Goal: Task Accomplishment & Management: Manage account settings

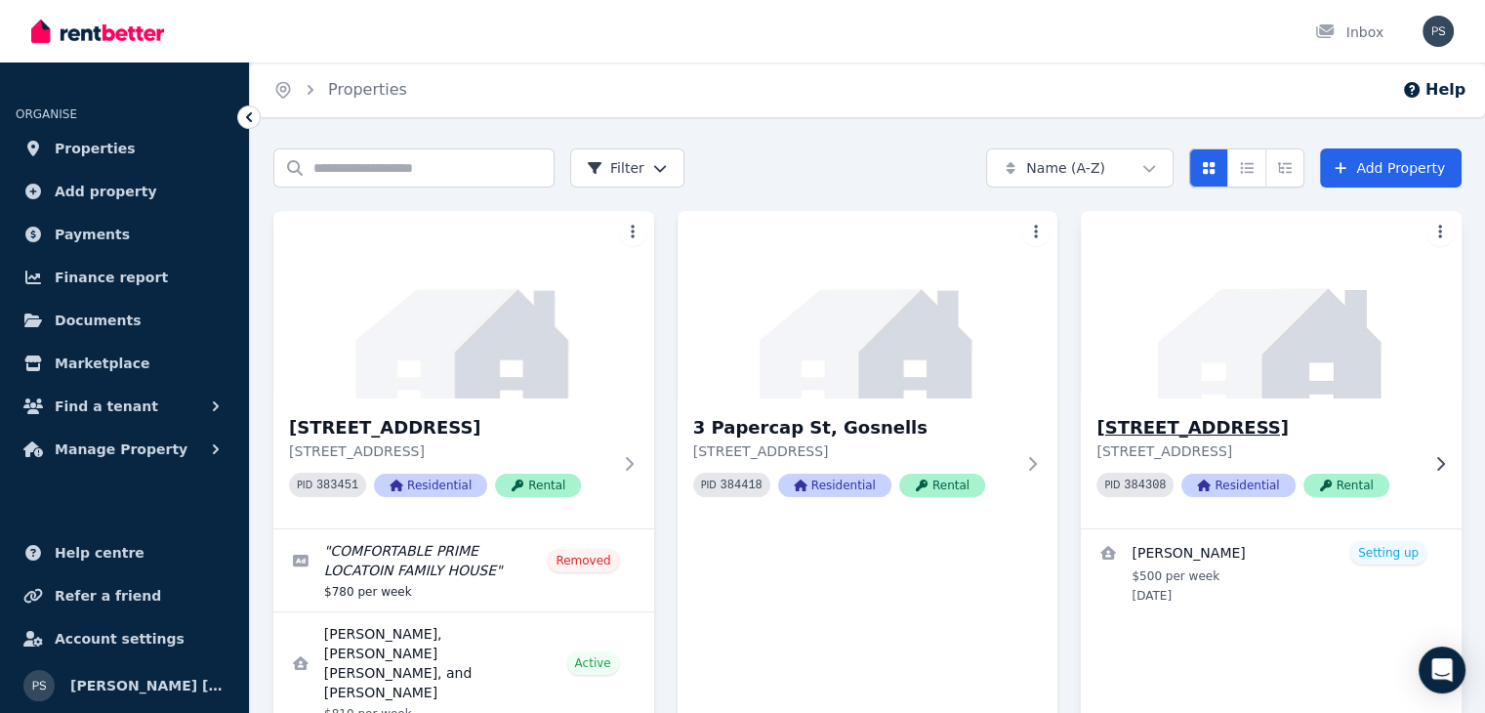
click at [1434, 459] on icon at bounding box center [1440, 464] width 20 height 16
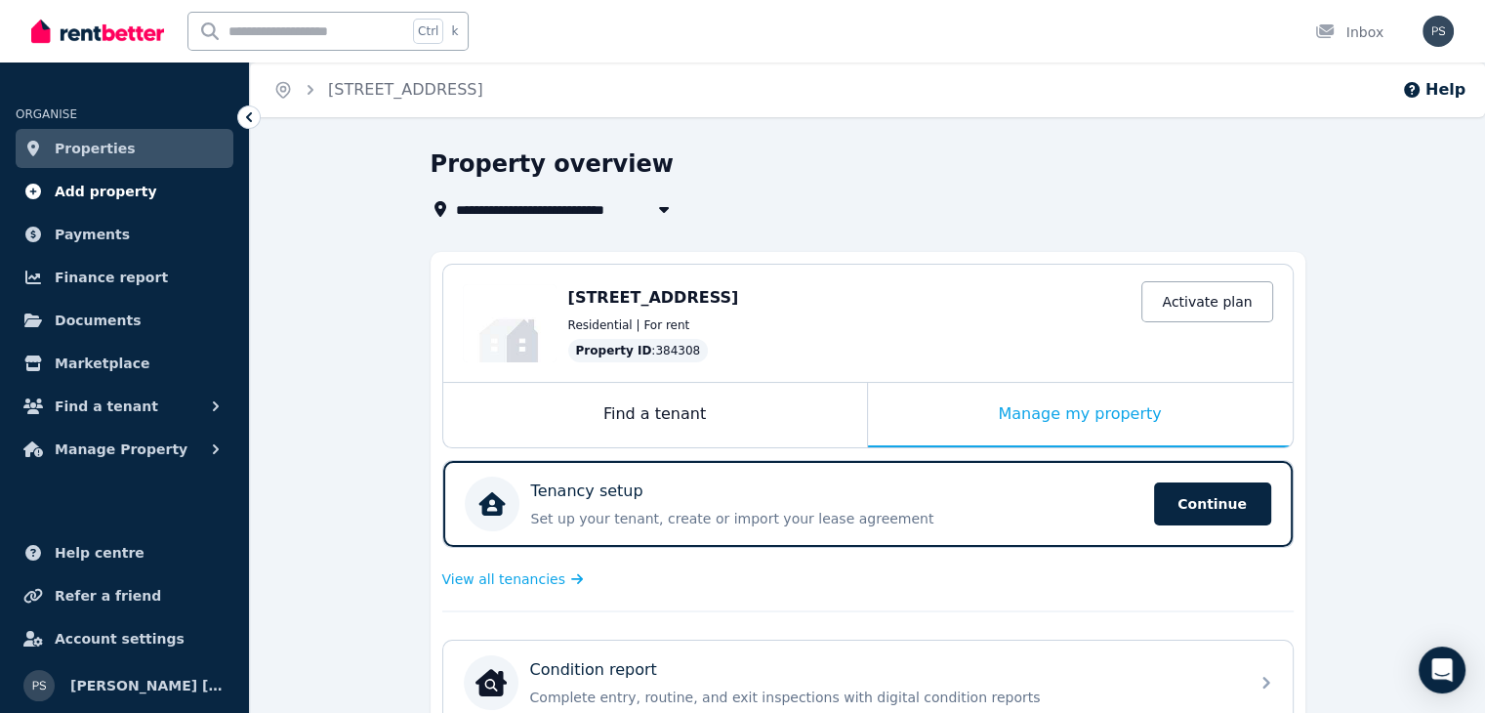
click at [72, 185] on span "Add property" at bounding box center [106, 191] width 103 height 23
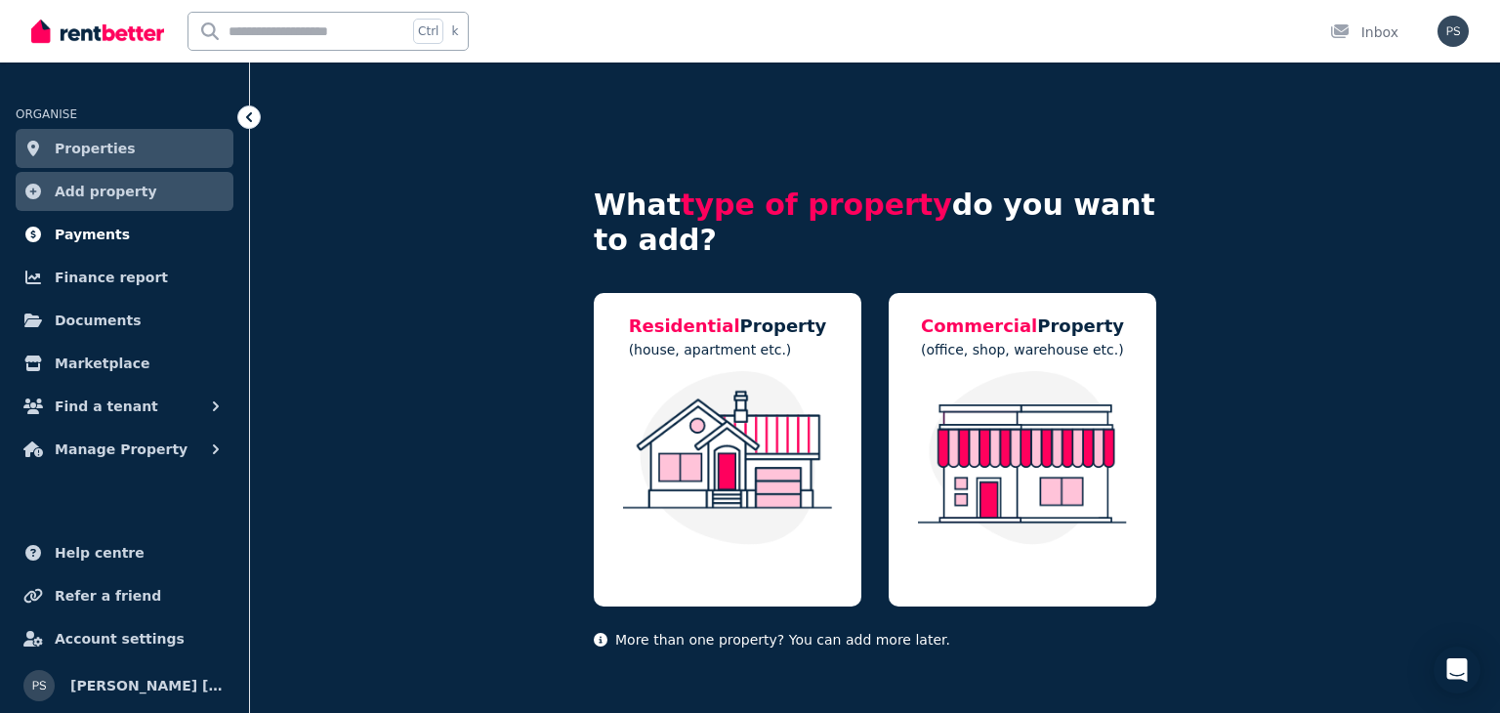
click at [82, 232] on span "Payments" at bounding box center [92, 234] width 75 height 23
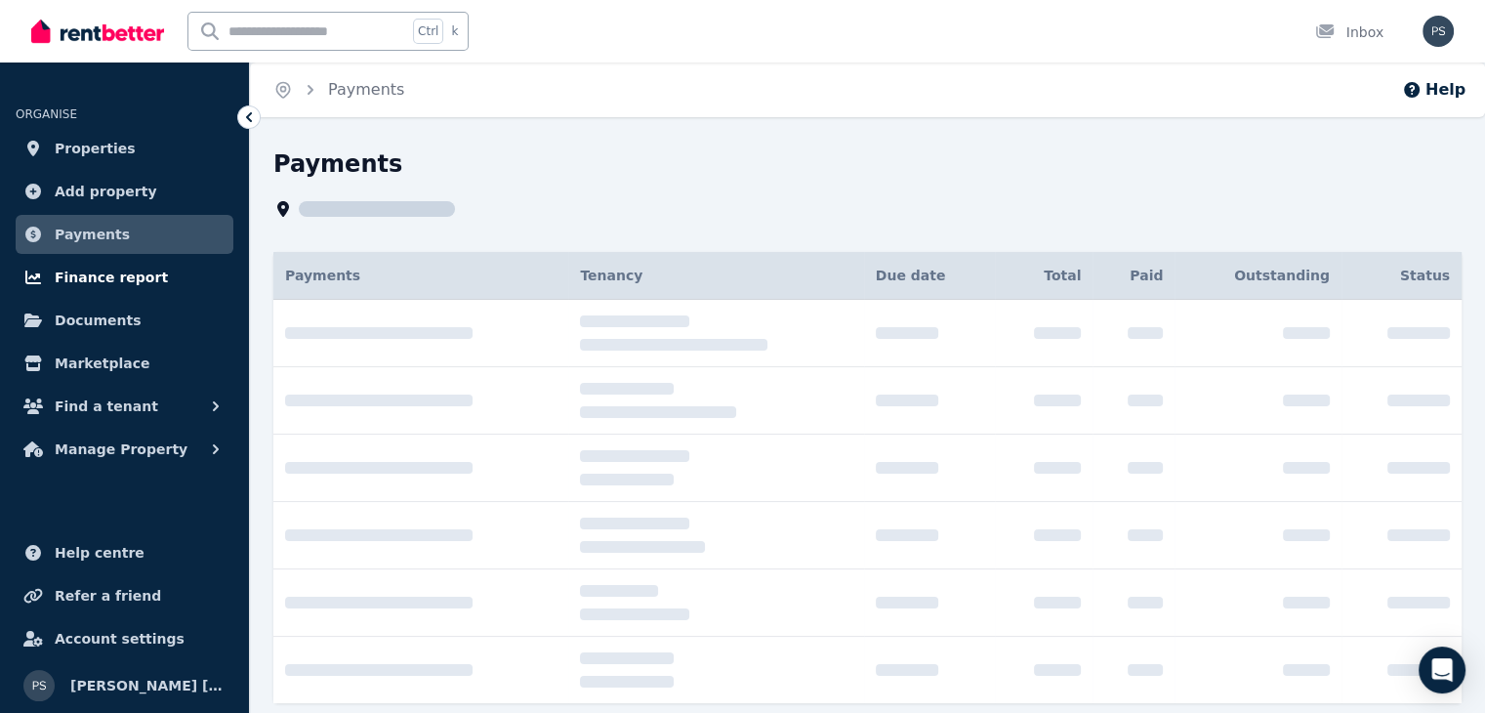
click at [77, 270] on span "Finance report" at bounding box center [111, 277] width 113 height 23
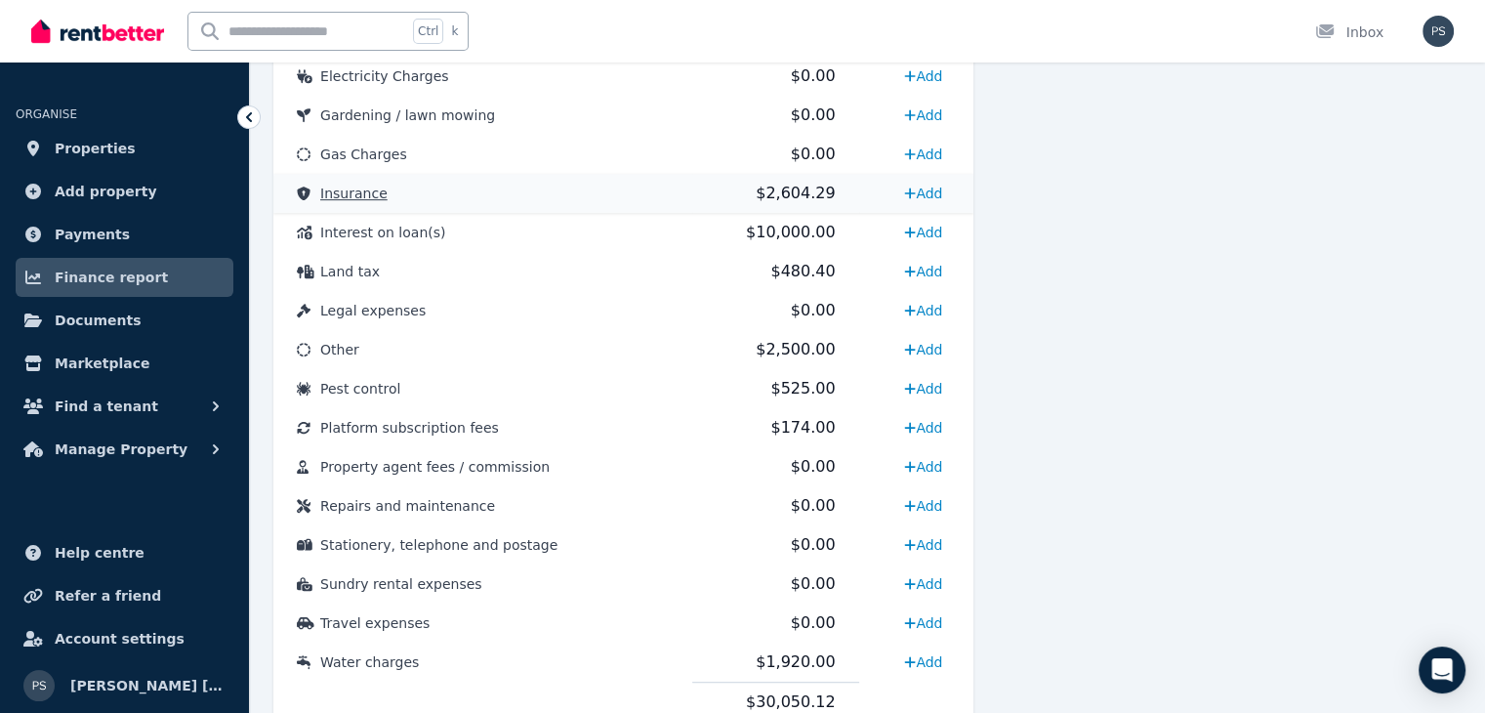
scroll to position [1039, 0]
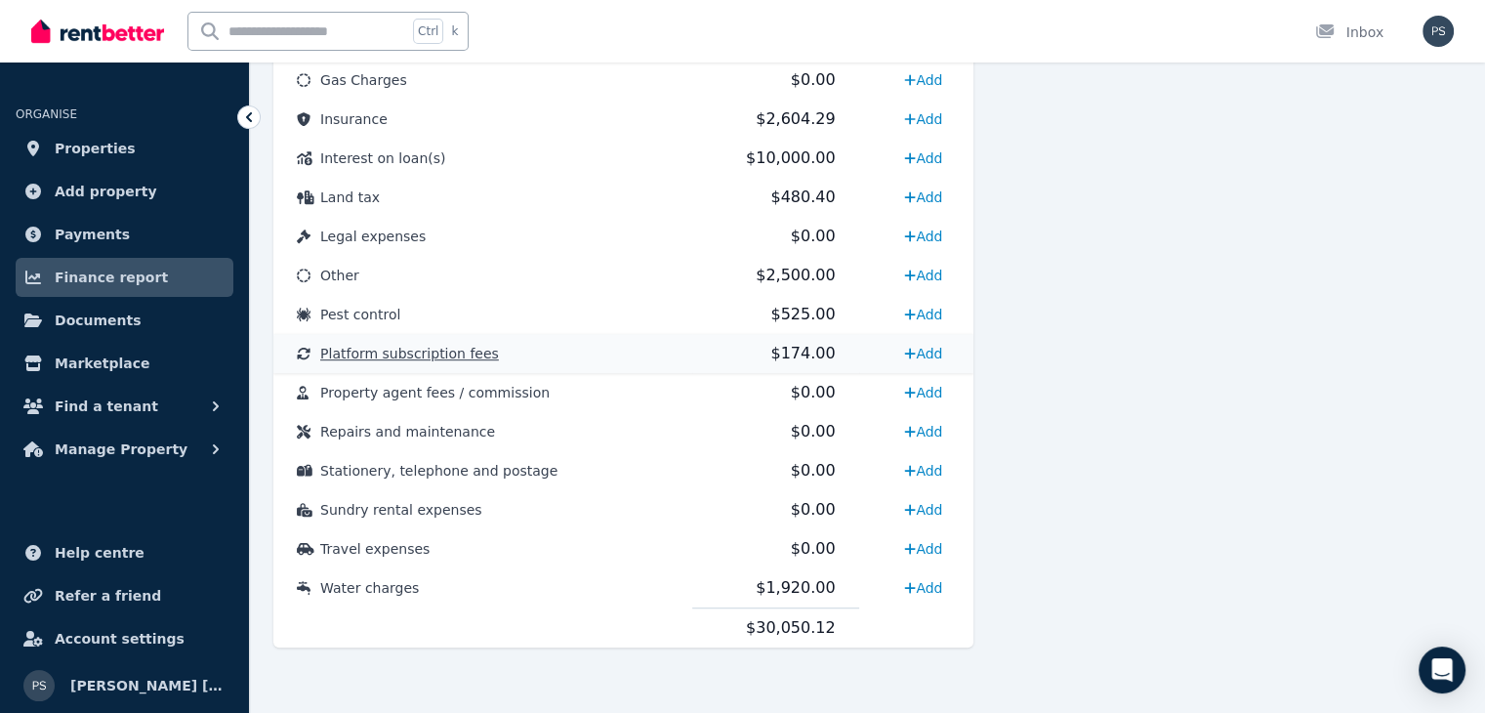
click at [781, 353] on span "$174.00" at bounding box center [802, 353] width 64 height 19
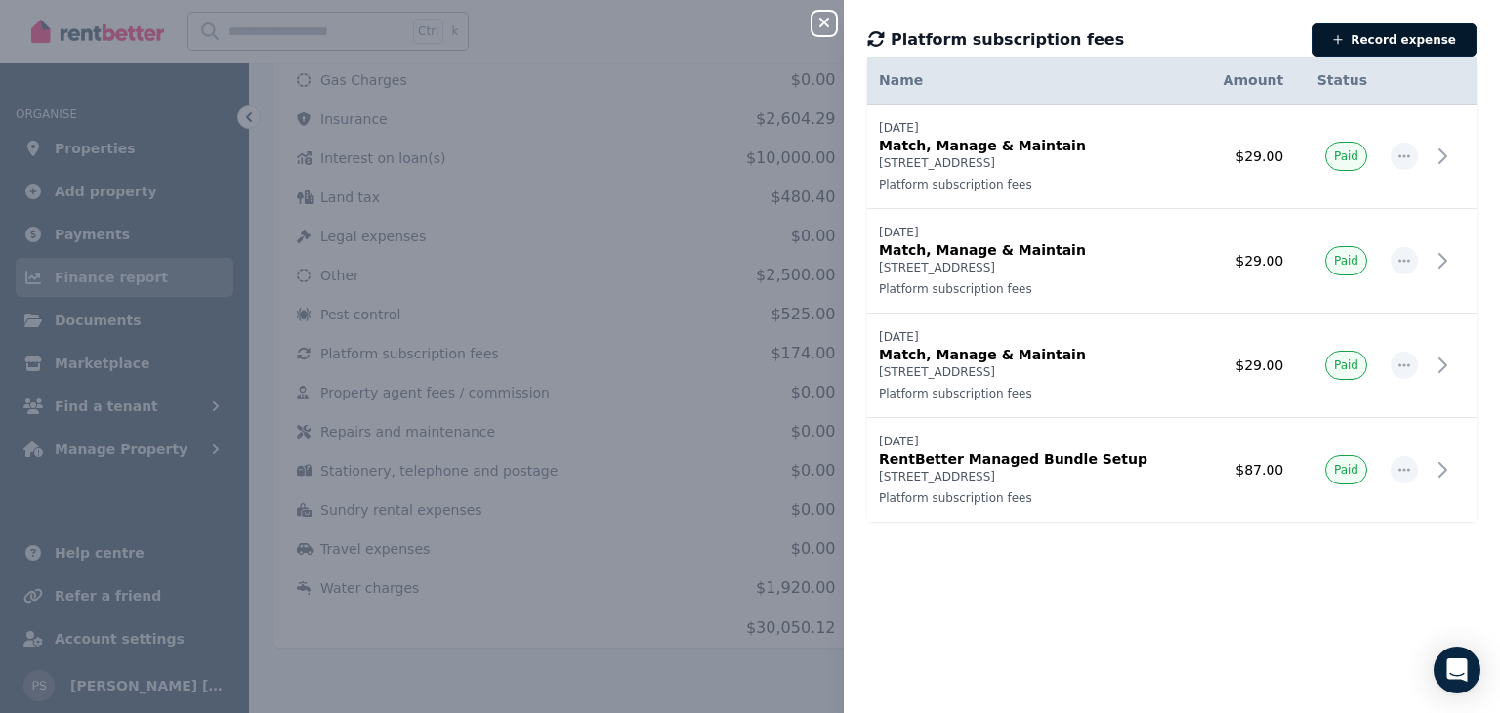
click at [1343, 40] on icon "button" at bounding box center [1338, 40] width 11 height 12
select select "**********"
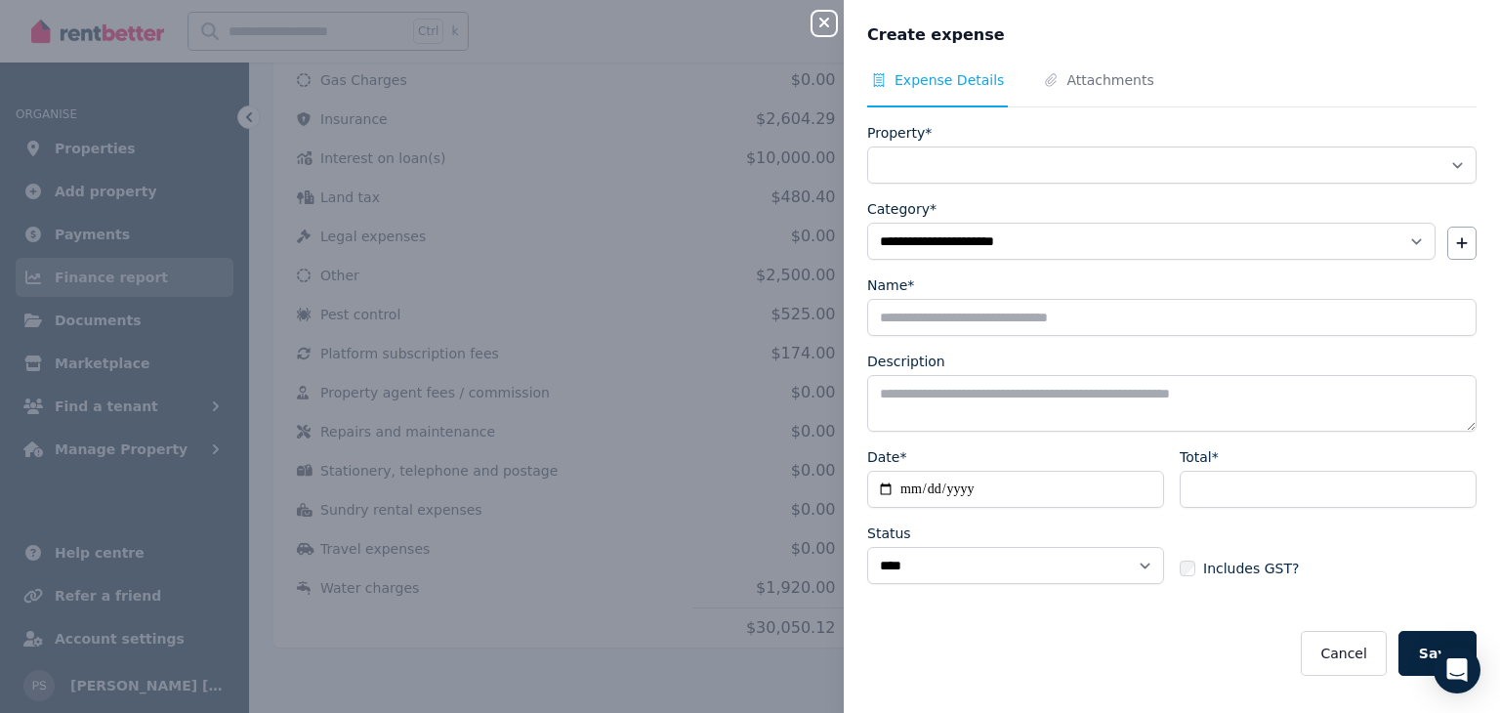
click at [830, 30] on icon "button" at bounding box center [823, 23] width 23 height 16
select select
